Goal: Task Accomplishment & Management: Manage account settings

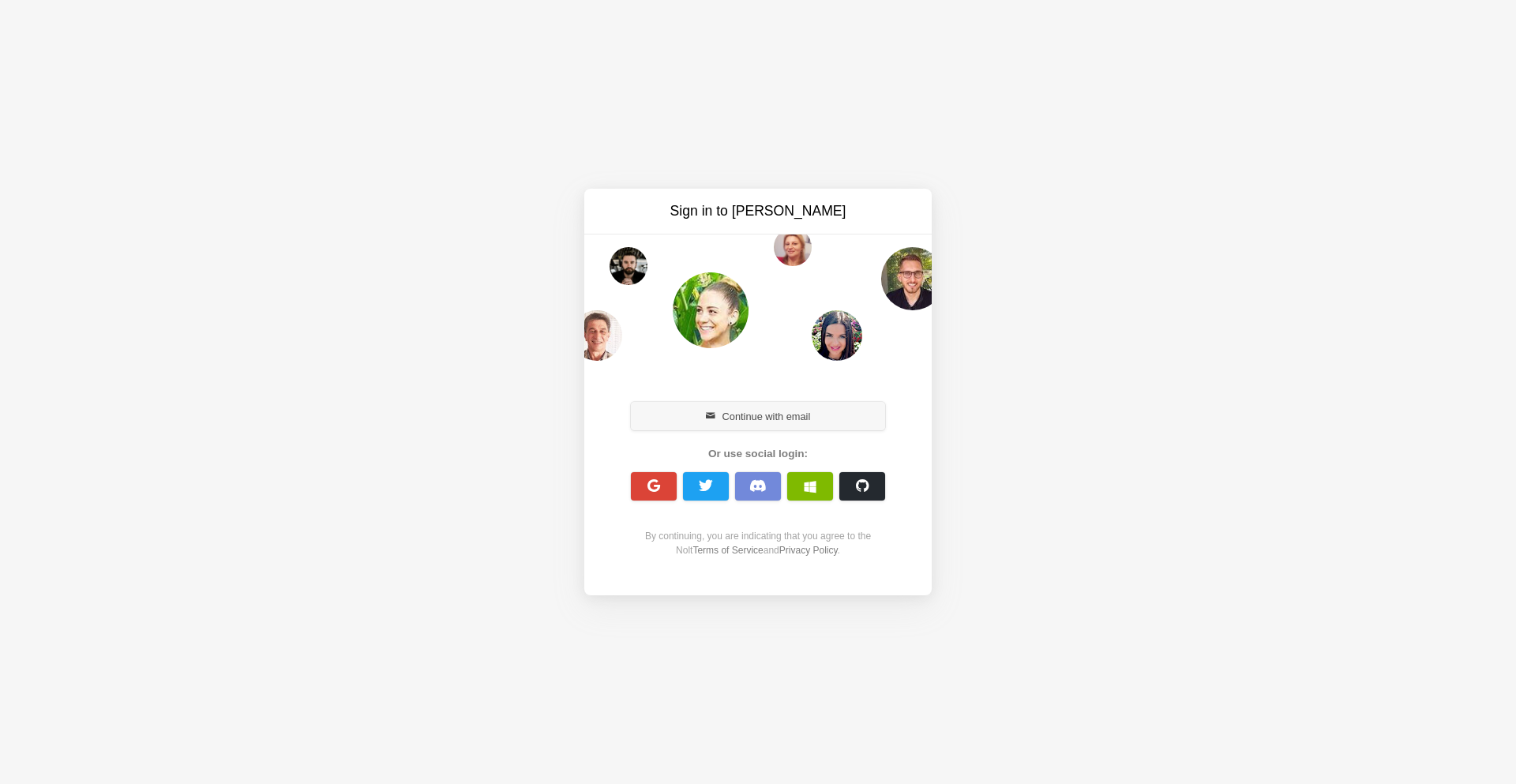
click at [742, 425] on button "Continue with email" at bounding box center [758, 415] width 254 height 28
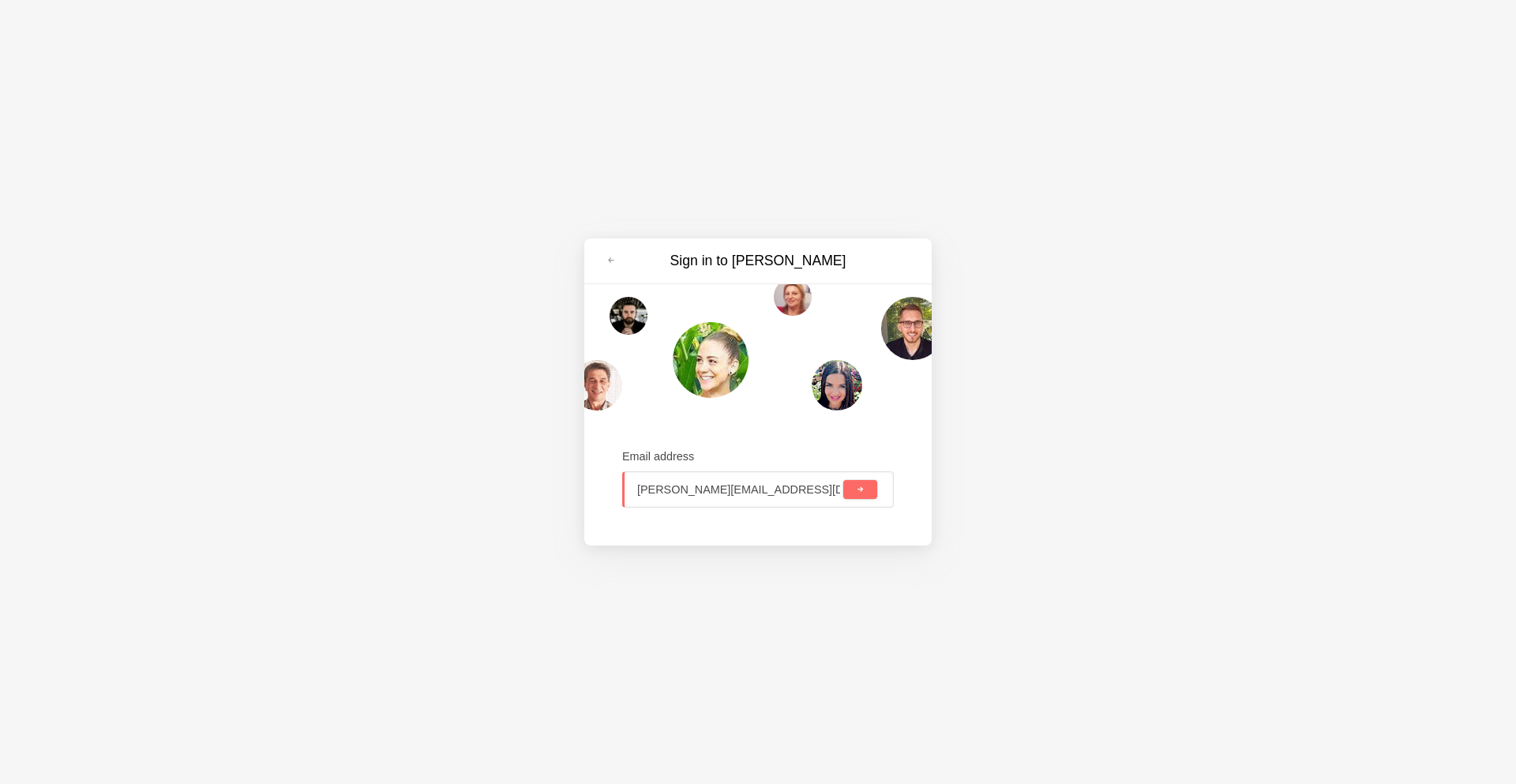
type input "elaine@bookipi.com"
click at [844, 480] on button "submit" at bounding box center [861, 489] width 34 height 19
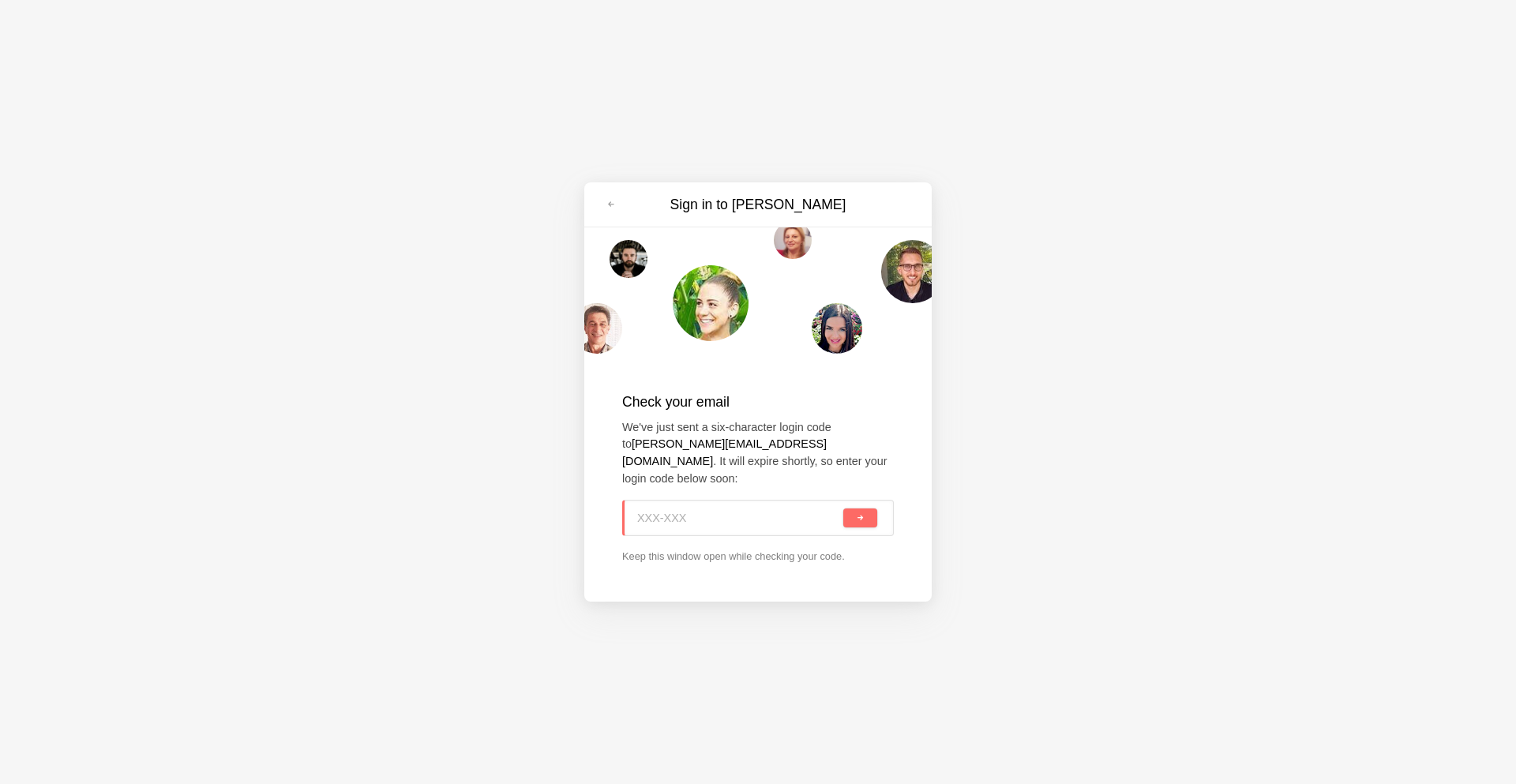
paste input "N1Z-015"
type input "N1Z-015"
click at [853, 512] on button "submit" at bounding box center [861, 518] width 34 height 19
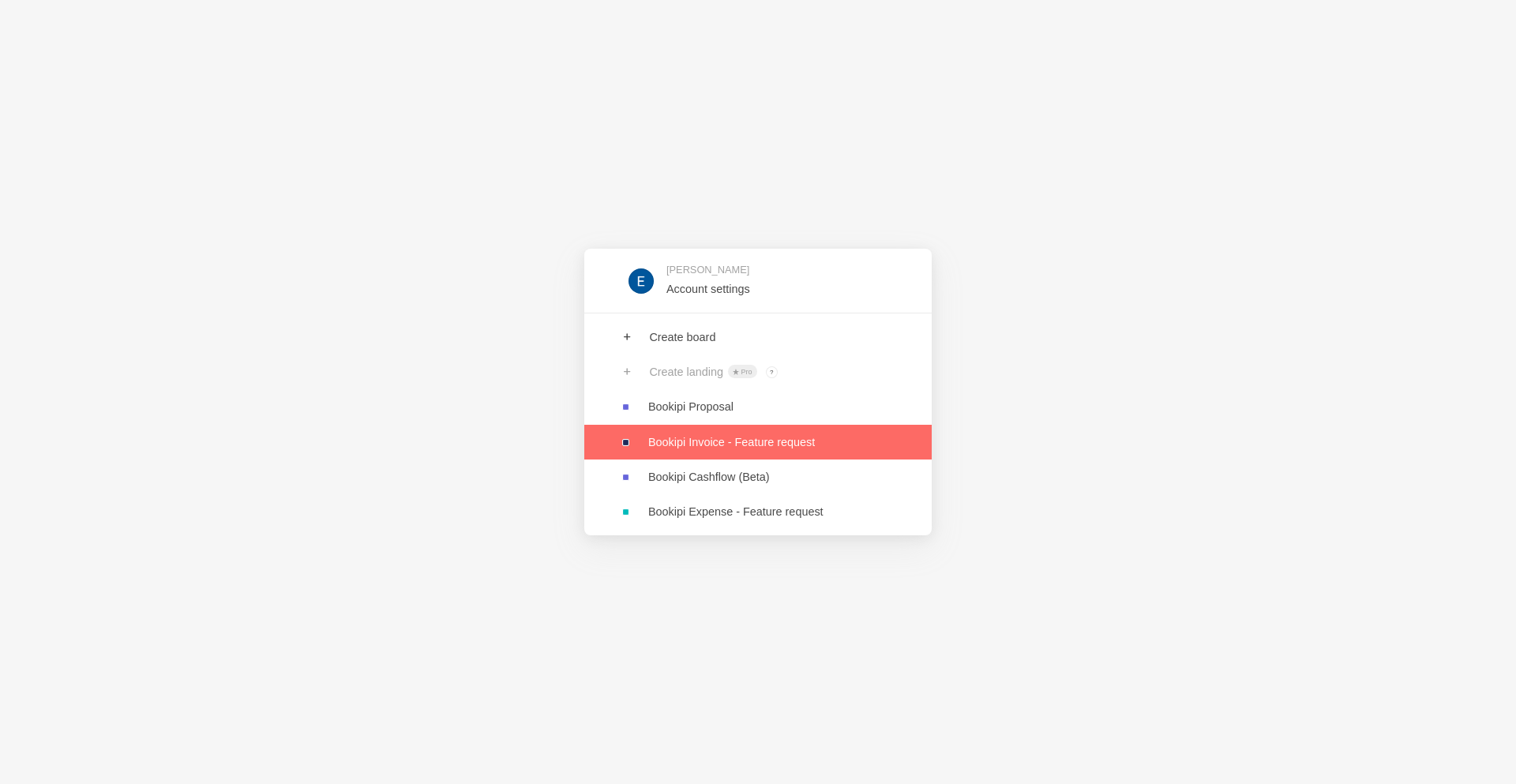
click at [721, 447] on link at bounding box center [758, 442] width 347 height 35
